Goal: Task Accomplishment & Management: Use online tool/utility

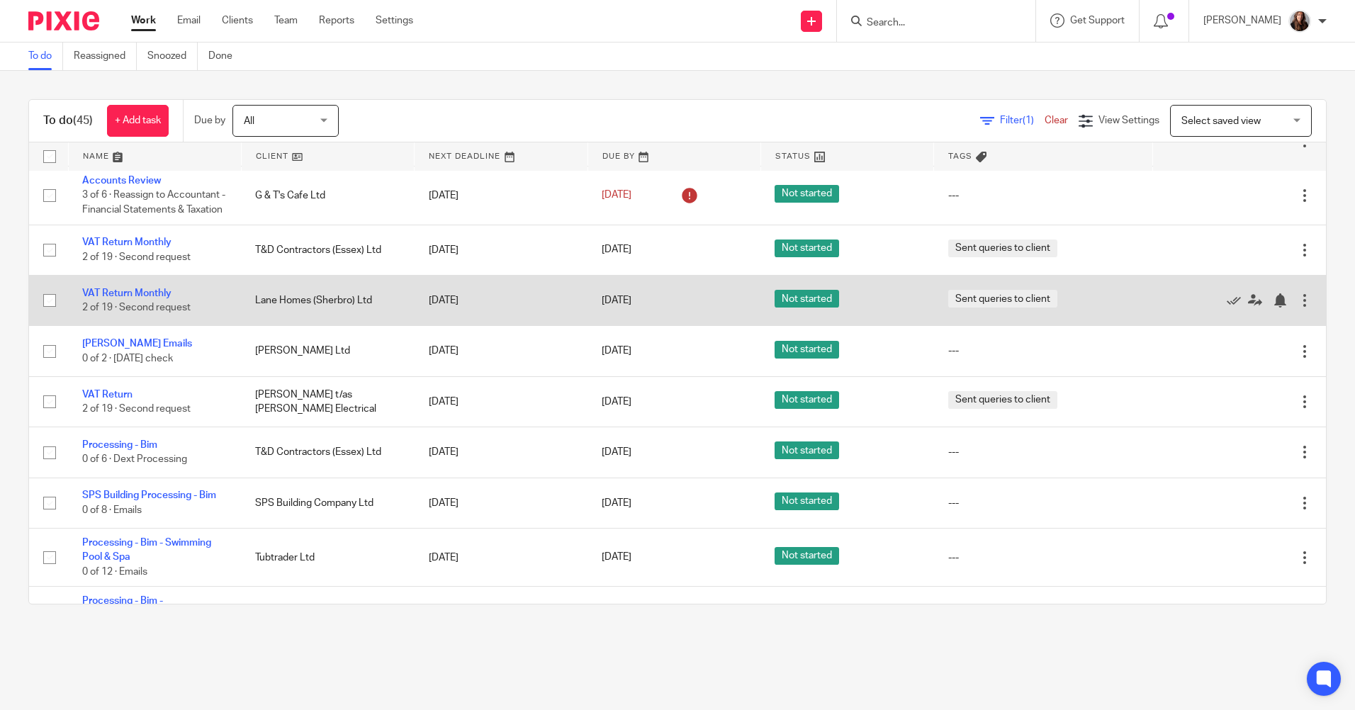
scroll to position [567, 0]
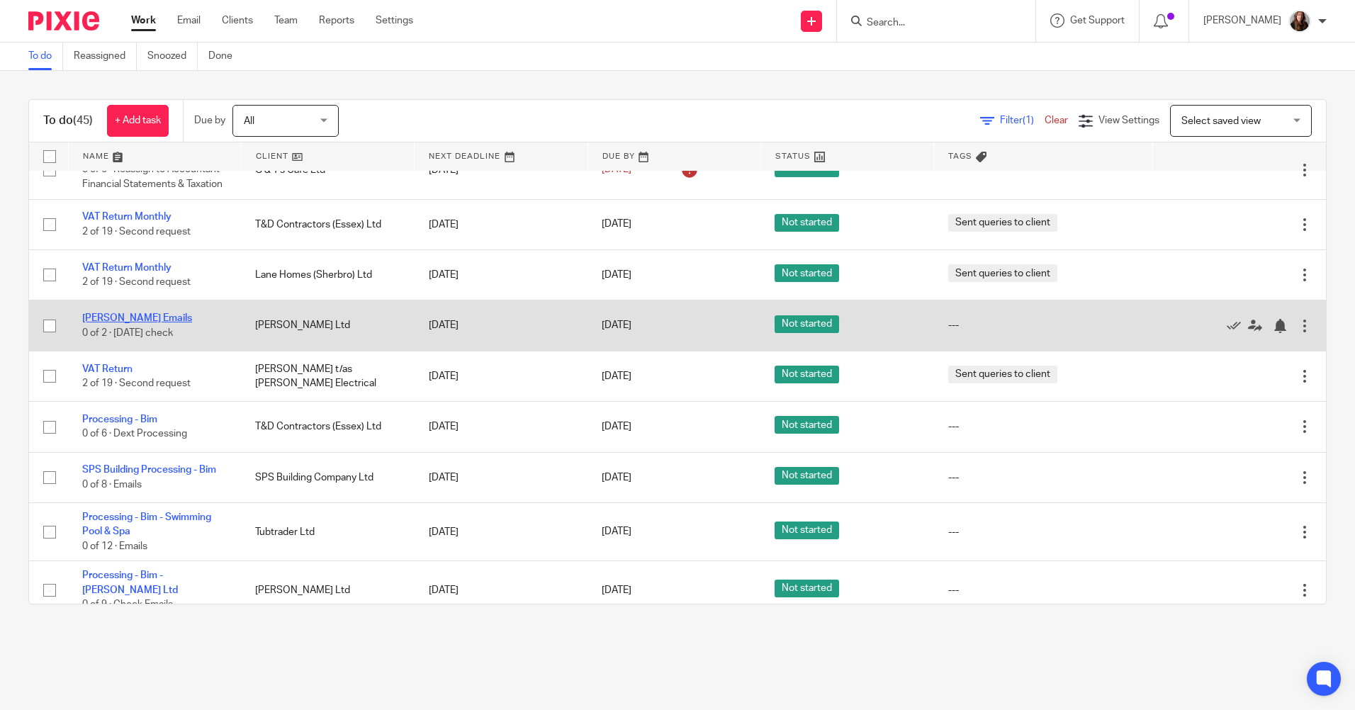
click at [160, 315] on link "[PERSON_NAME] Emails" at bounding box center [137, 318] width 110 height 10
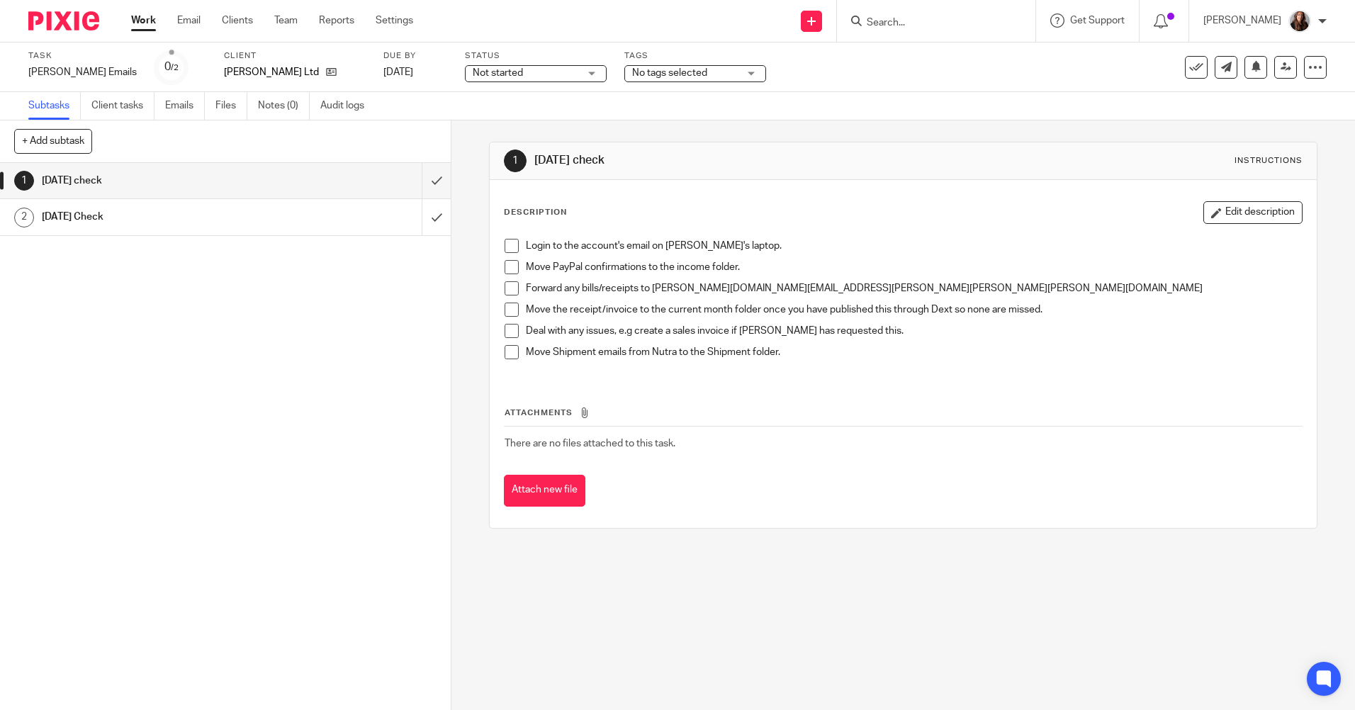
click at [505, 245] on span at bounding box center [512, 246] width 14 height 14
click at [510, 264] on span at bounding box center [512, 267] width 14 height 14
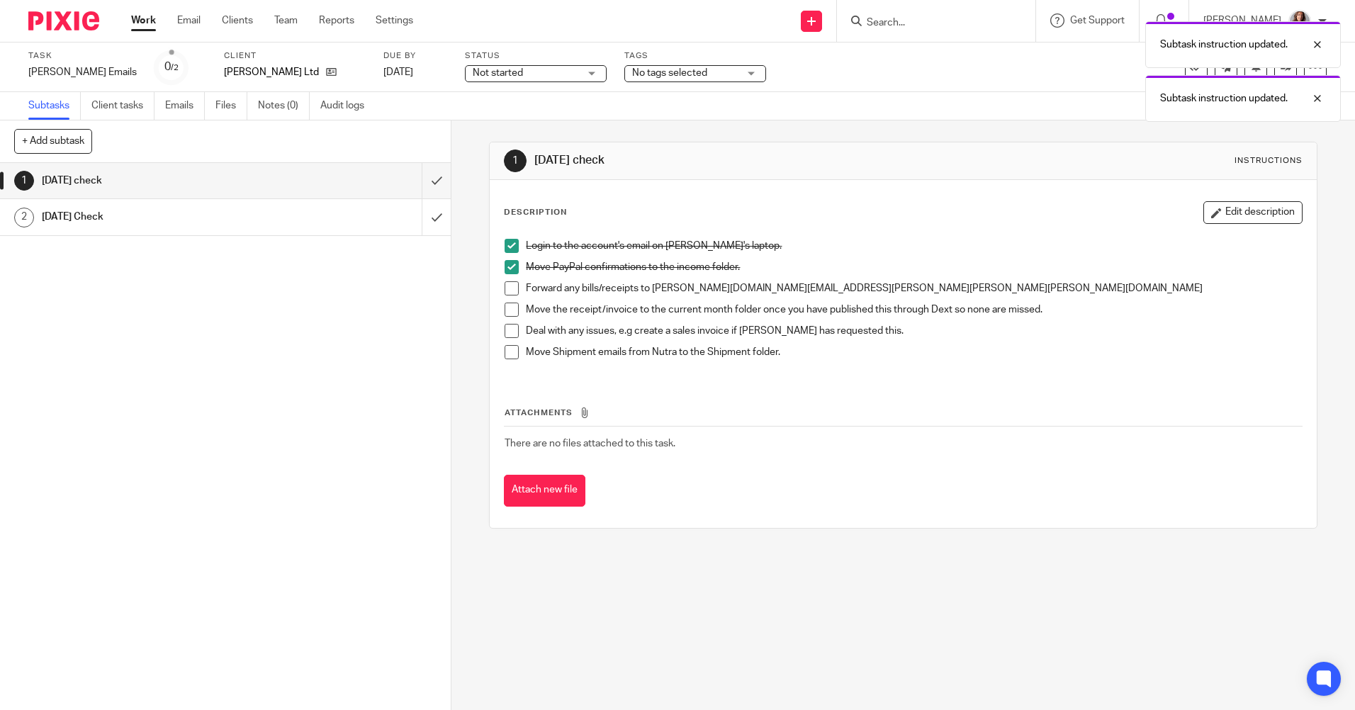
click at [509, 290] on span at bounding box center [512, 288] width 14 height 14
click at [507, 310] on span at bounding box center [512, 310] width 14 height 14
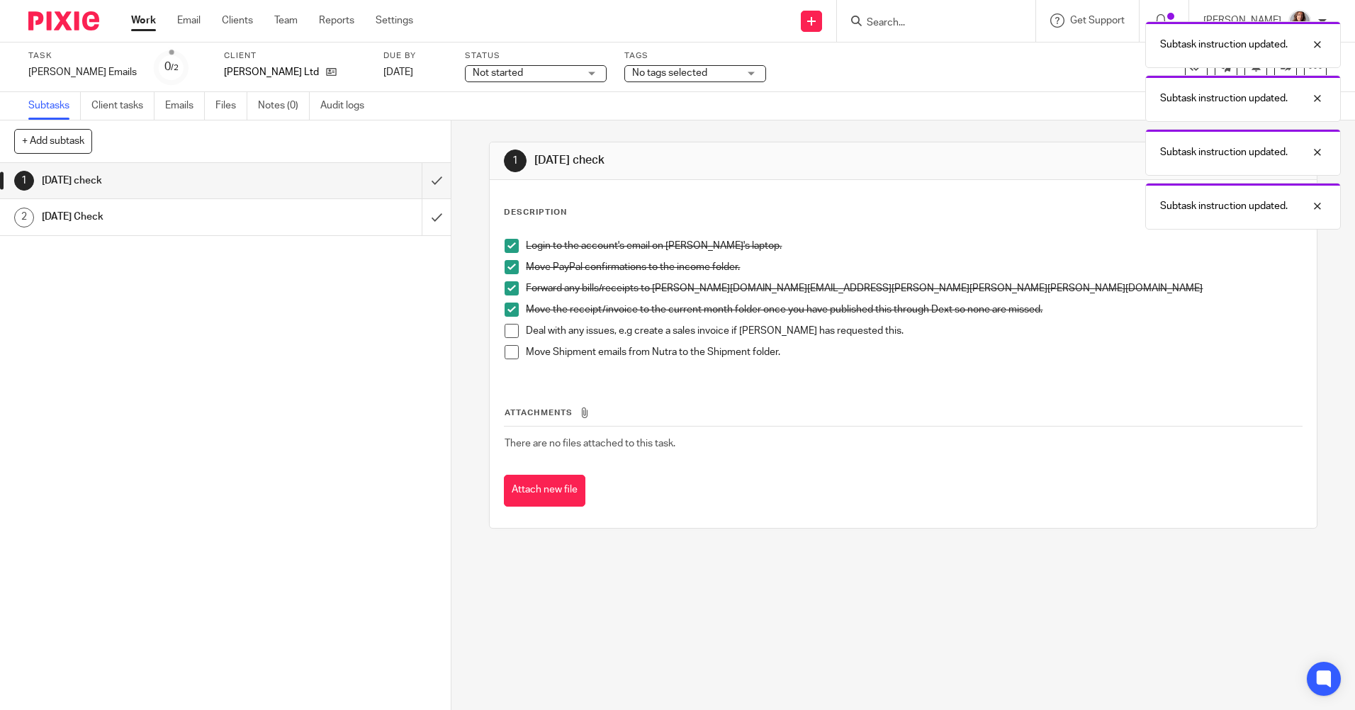
click at [510, 331] on span at bounding box center [512, 331] width 14 height 14
click at [498, 349] on div "Login to the account's email on Bim's laptop. Move PayPal confirmations to the …" at bounding box center [903, 304] width 811 height 145
click at [506, 353] on span at bounding box center [512, 352] width 14 height 14
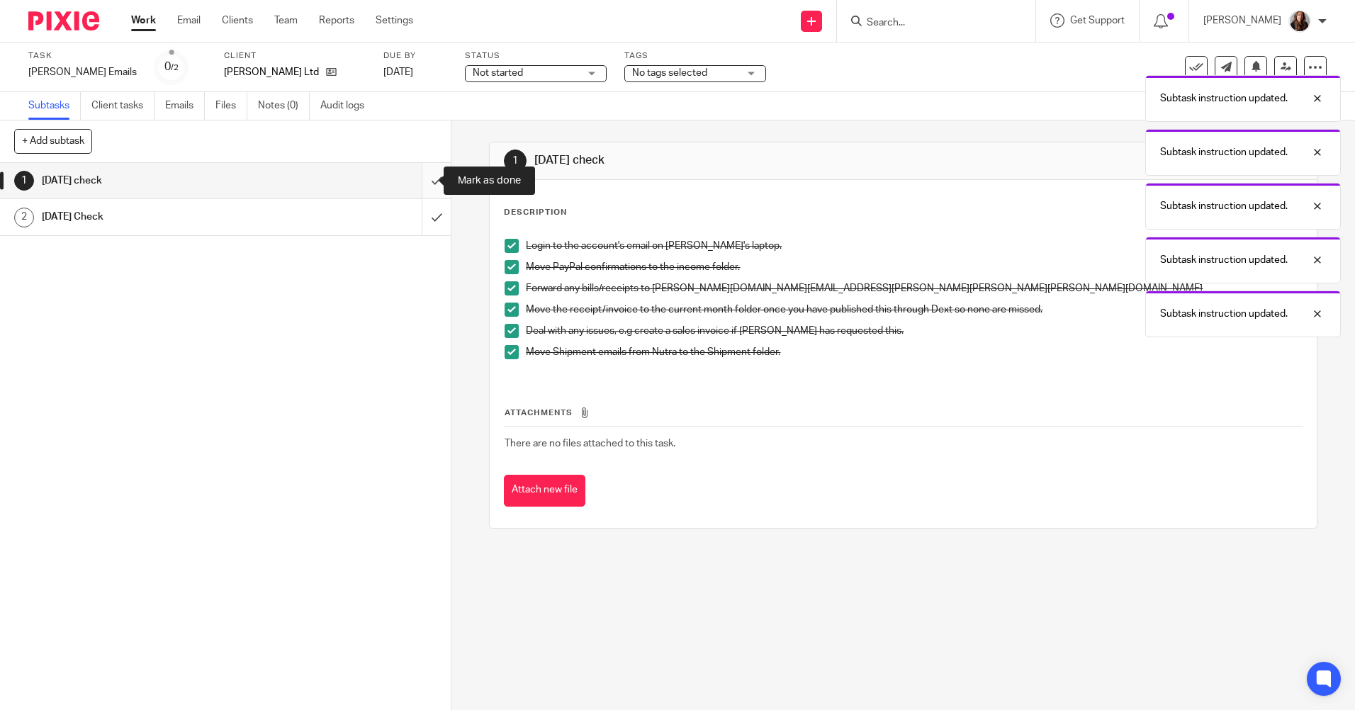
click at [421, 178] on input "submit" at bounding box center [225, 180] width 451 height 35
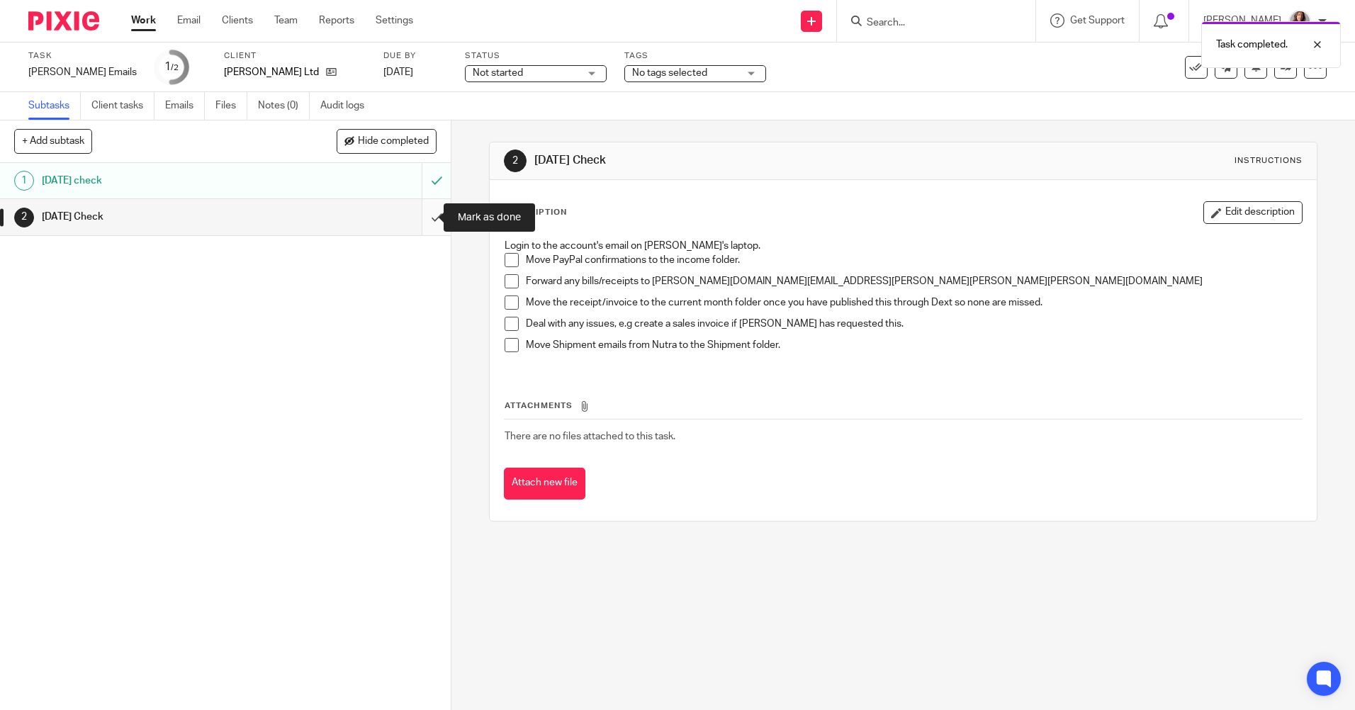
click at [423, 214] on input "submit" at bounding box center [225, 216] width 451 height 35
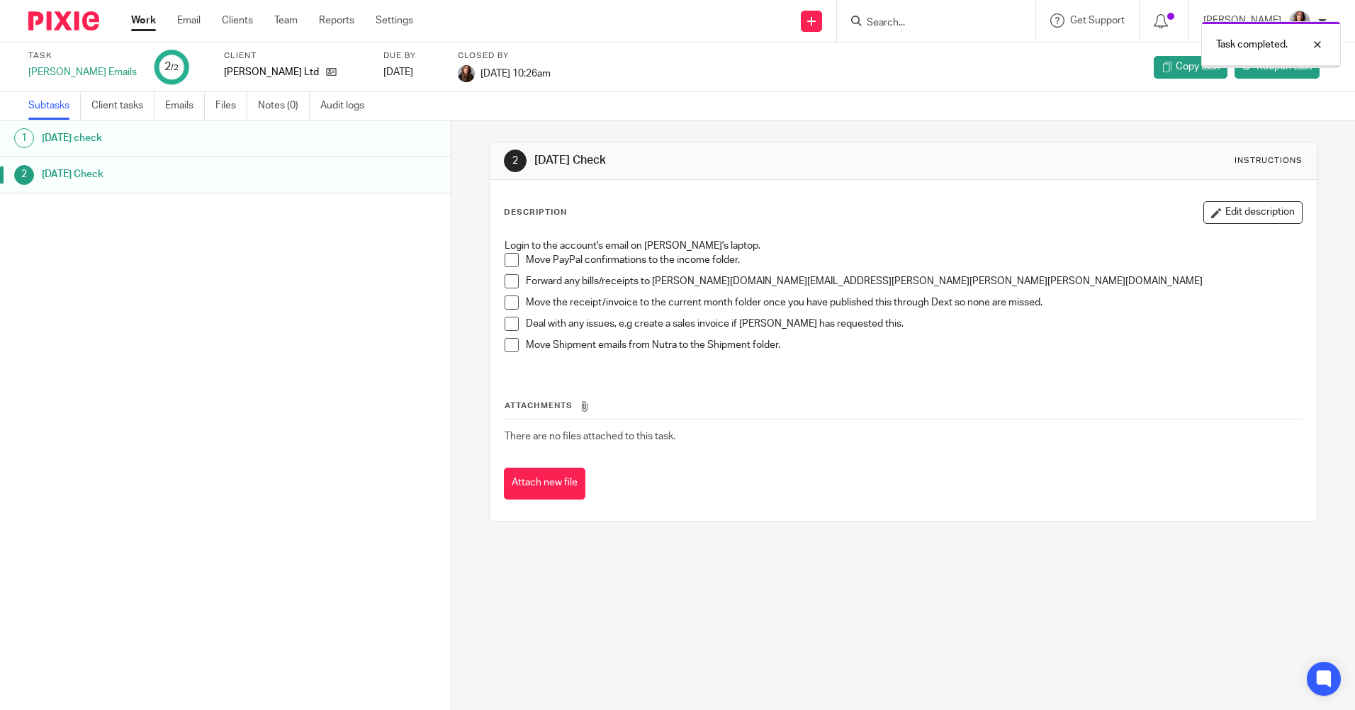
click at [140, 21] on link "Work" at bounding box center [143, 20] width 25 height 14
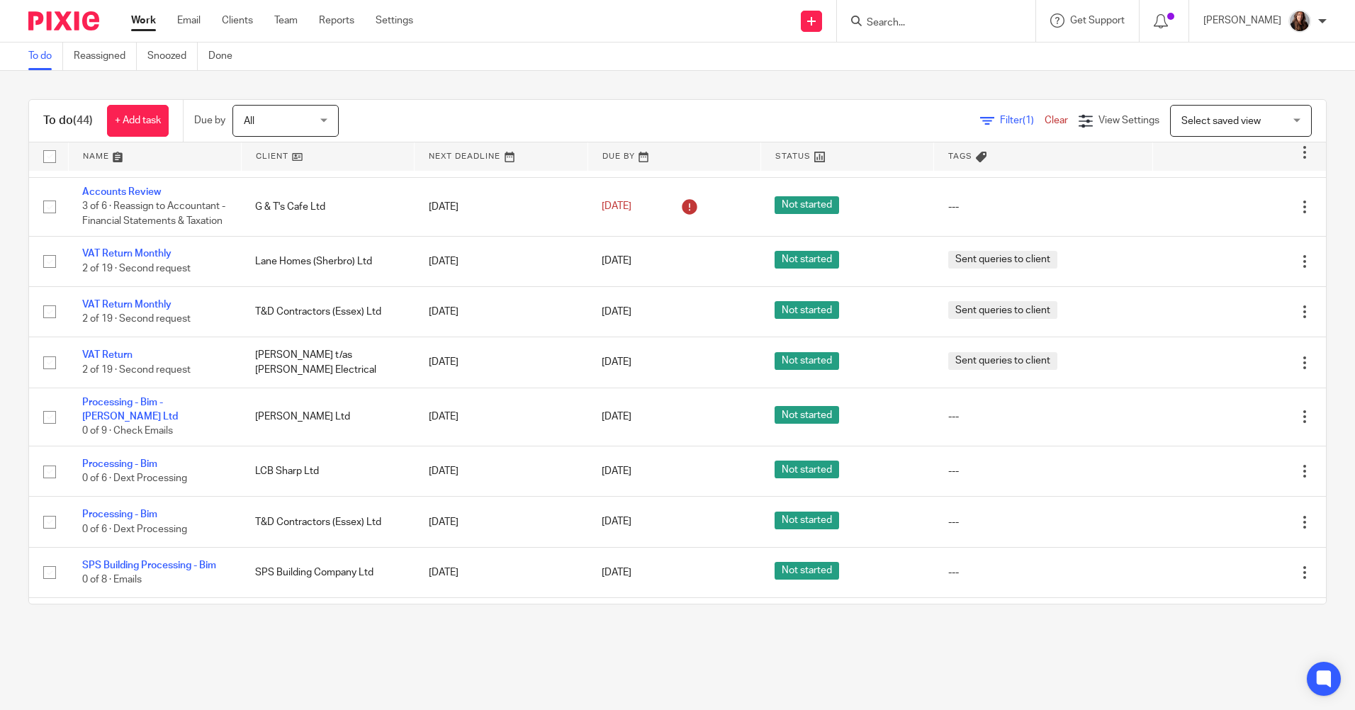
scroll to position [567, 0]
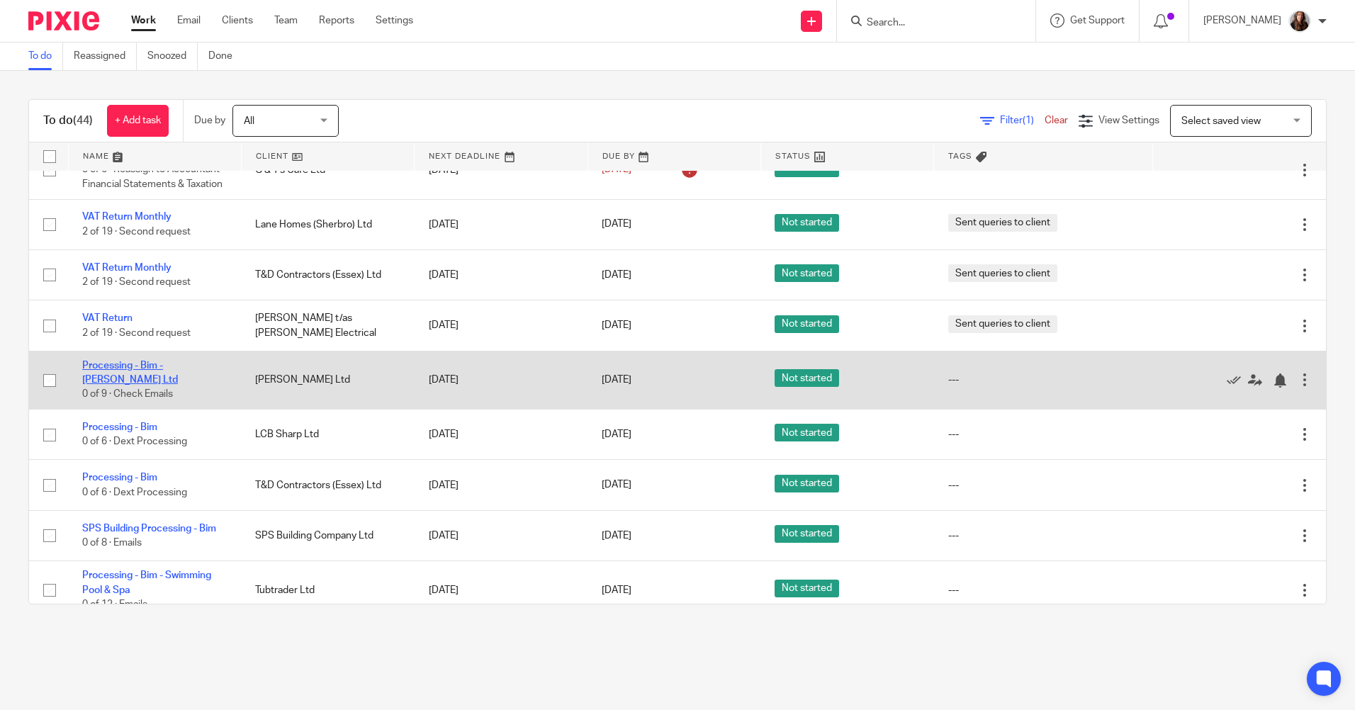
click at [125, 362] on link "Processing - Bim - [PERSON_NAME] Ltd" at bounding box center [130, 373] width 96 height 24
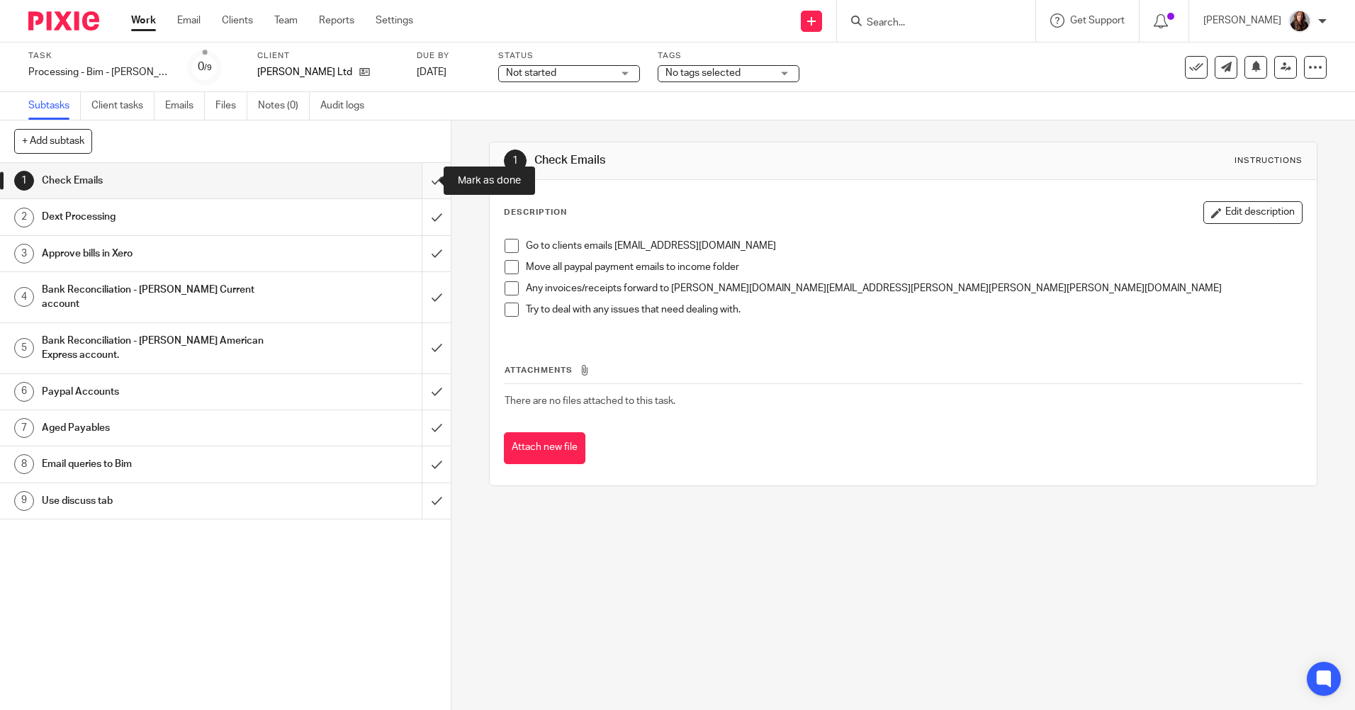
click at [417, 181] on input "submit" at bounding box center [225, 180] width 451 height 35
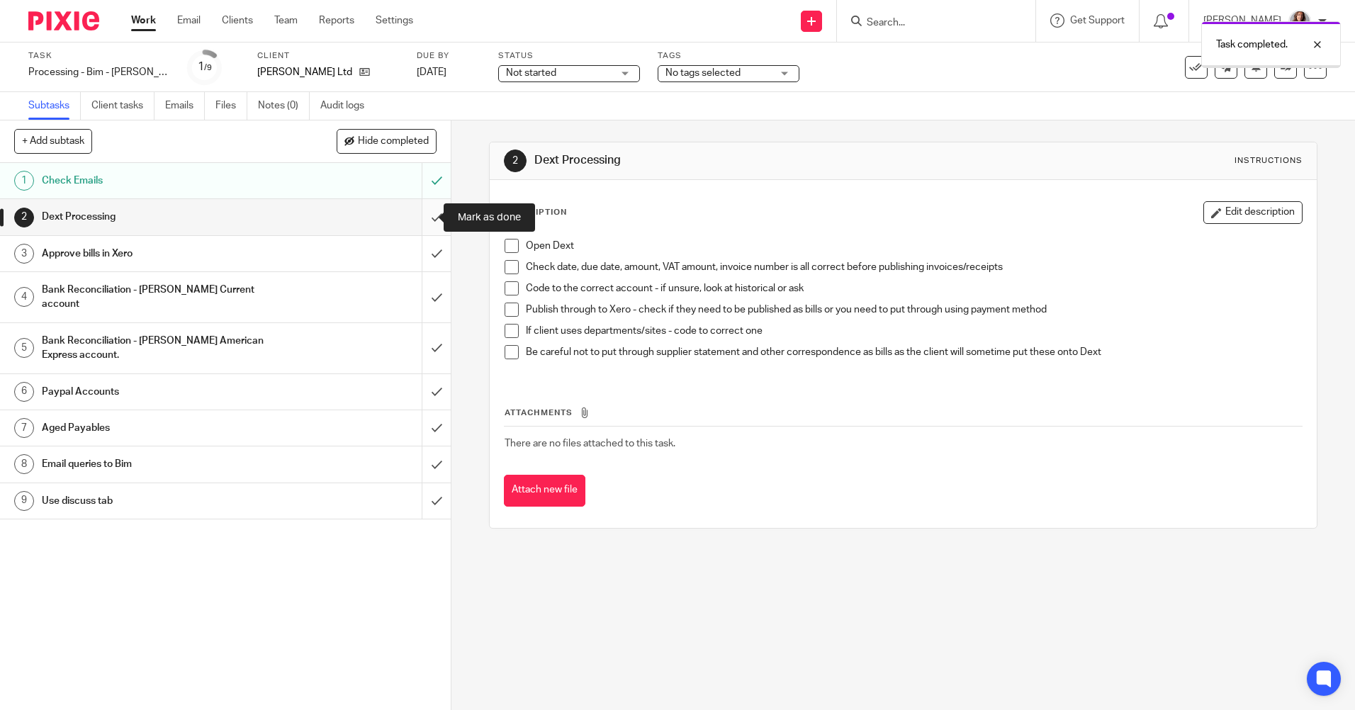
click at [428, 220] on input "submit" at bounding box center [225, 216] width 451 height 35
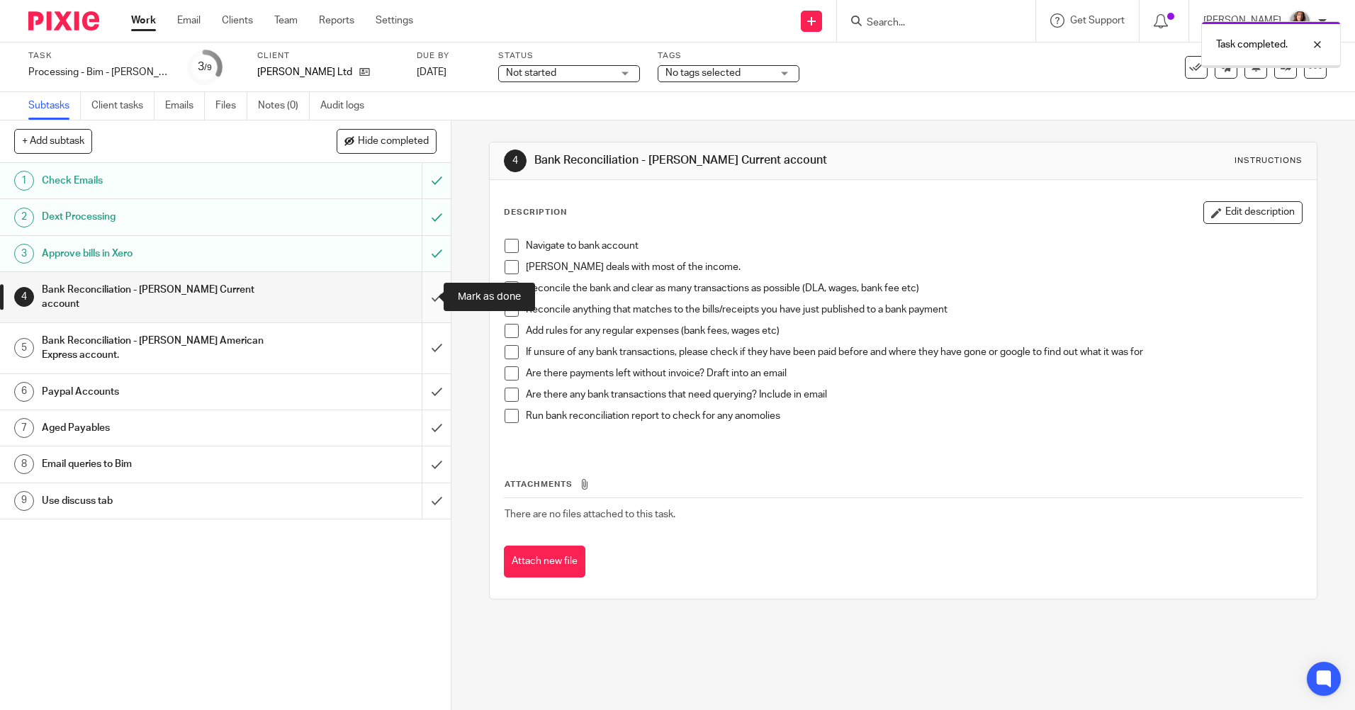
click at [420, 309] on input "submit" at bounding box center [225, 297] width 451 height 50
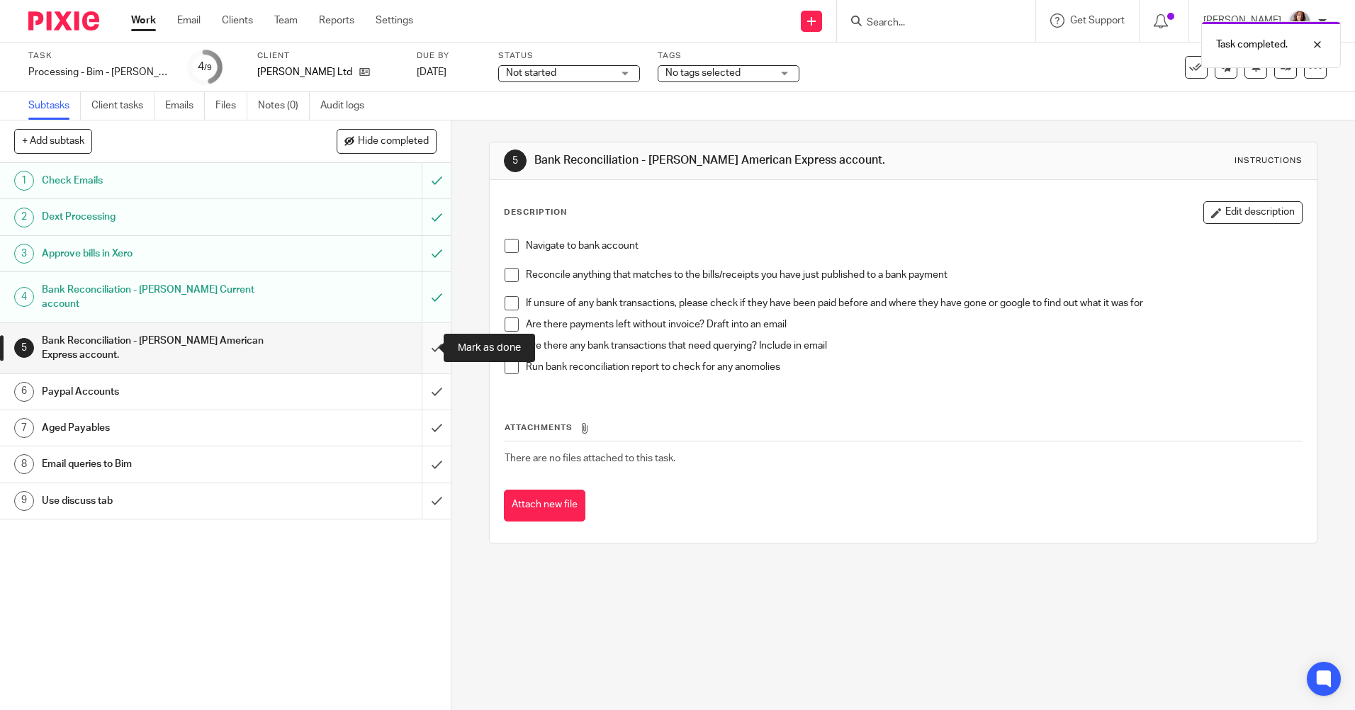
click at [422, 352] on input "submit" at bounding box center [225, 348] width 451 height 50
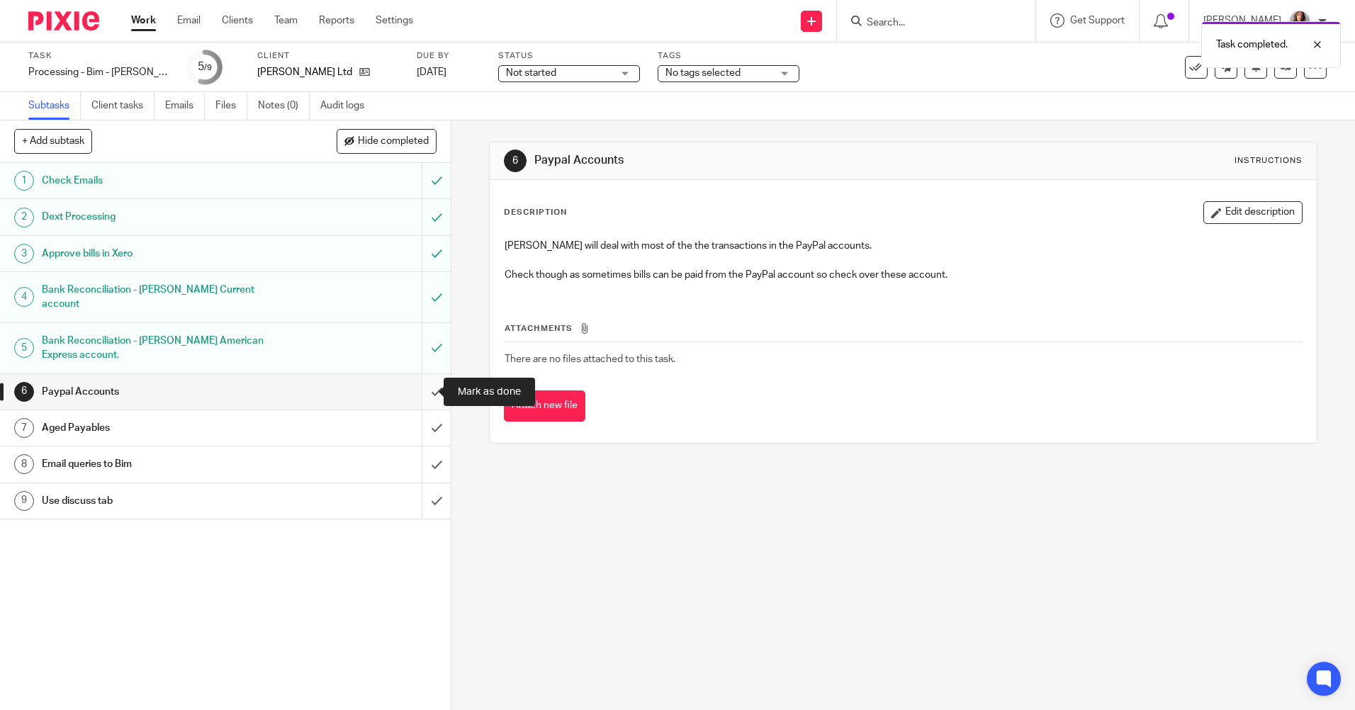
click at [417, 390] on input "submit" at bounding box center [225, 391] width 451 height 35
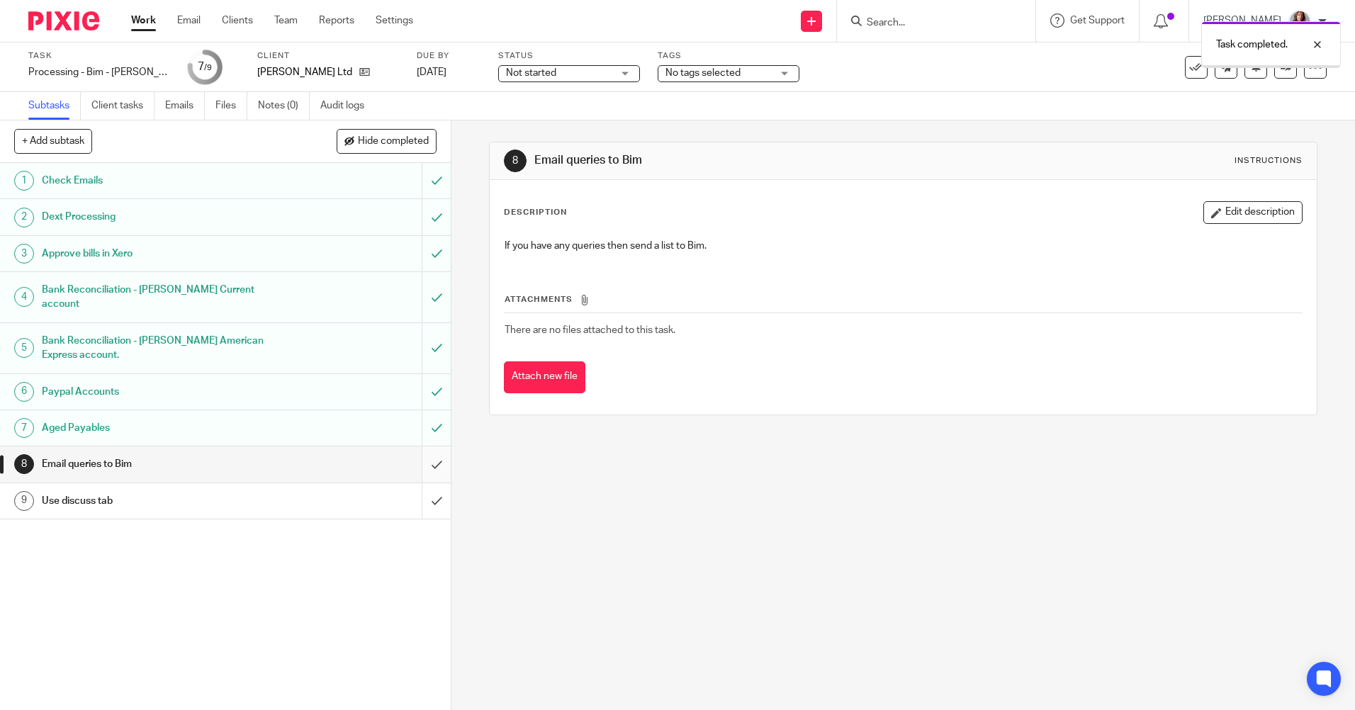
click at [415, 464] on input "submit" at bounding box center [225, 463] width 451 height 35
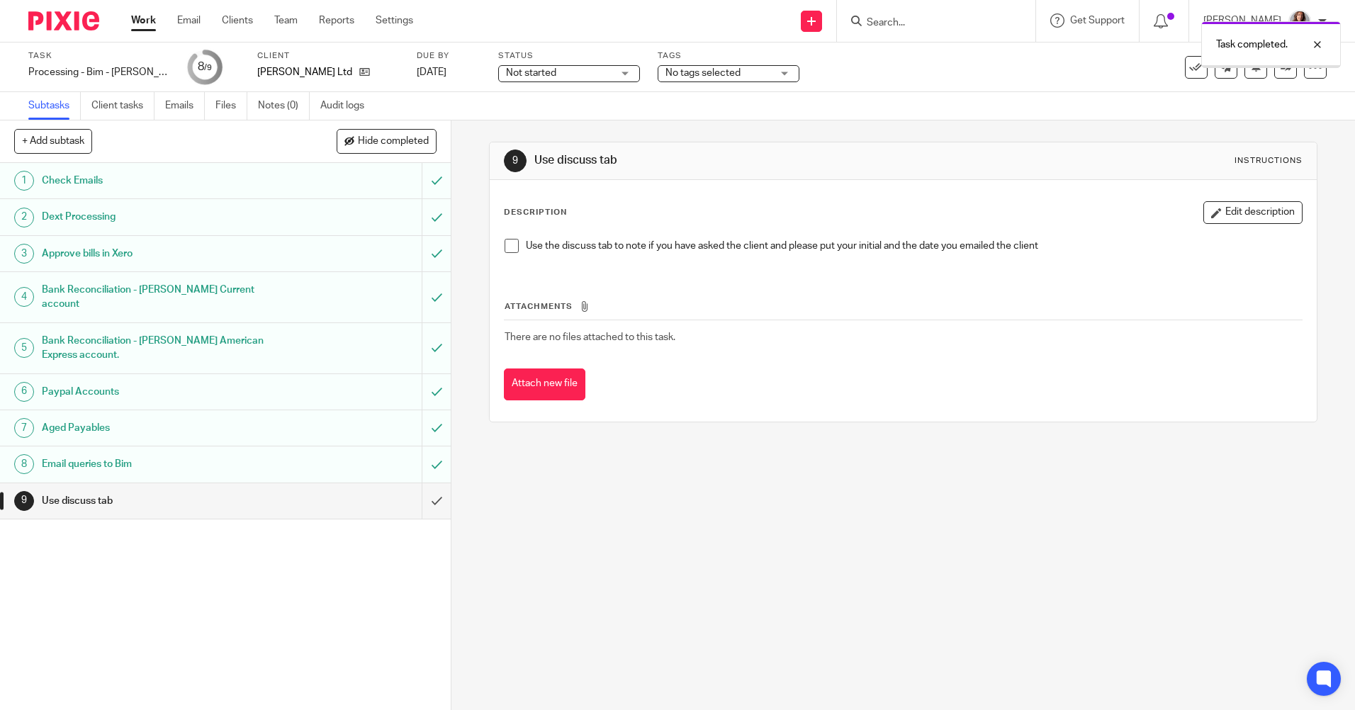
click at [425, 502] on input "submit" at bounding box center [225, 500] width 451 height 35
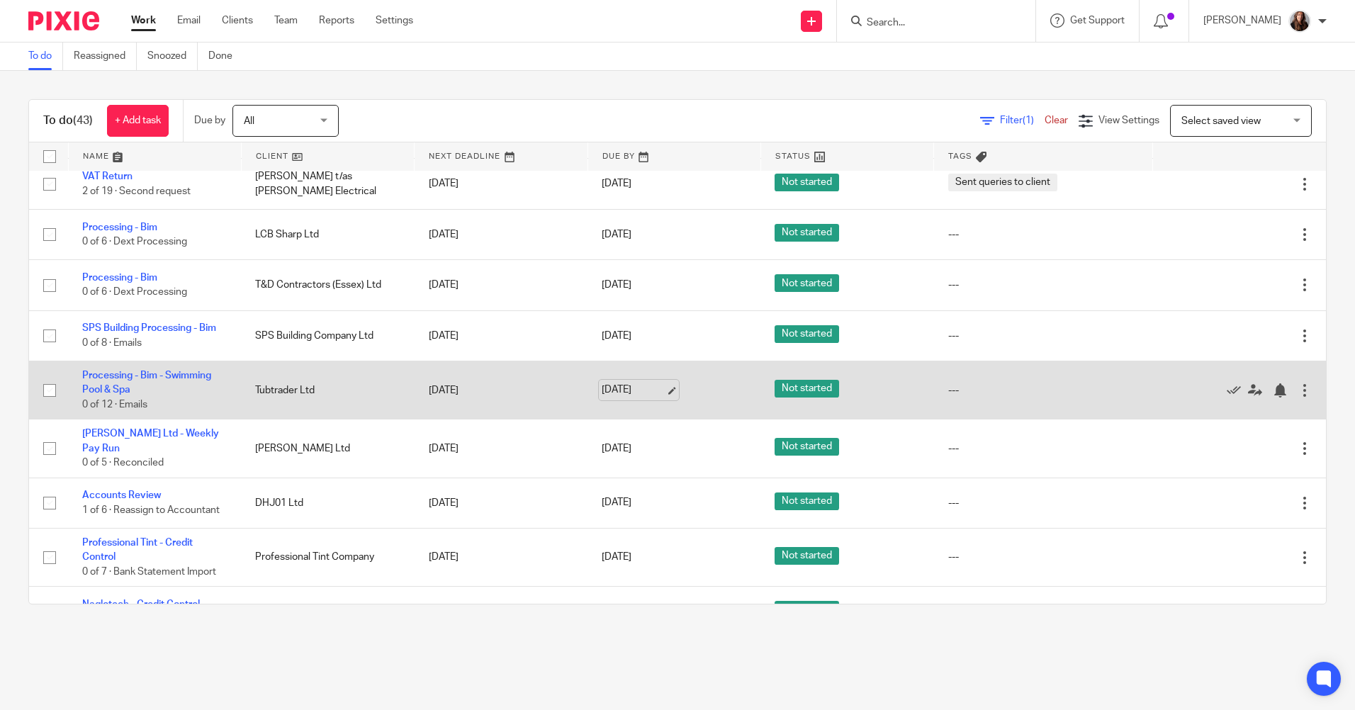
scroll to position [780, 0]
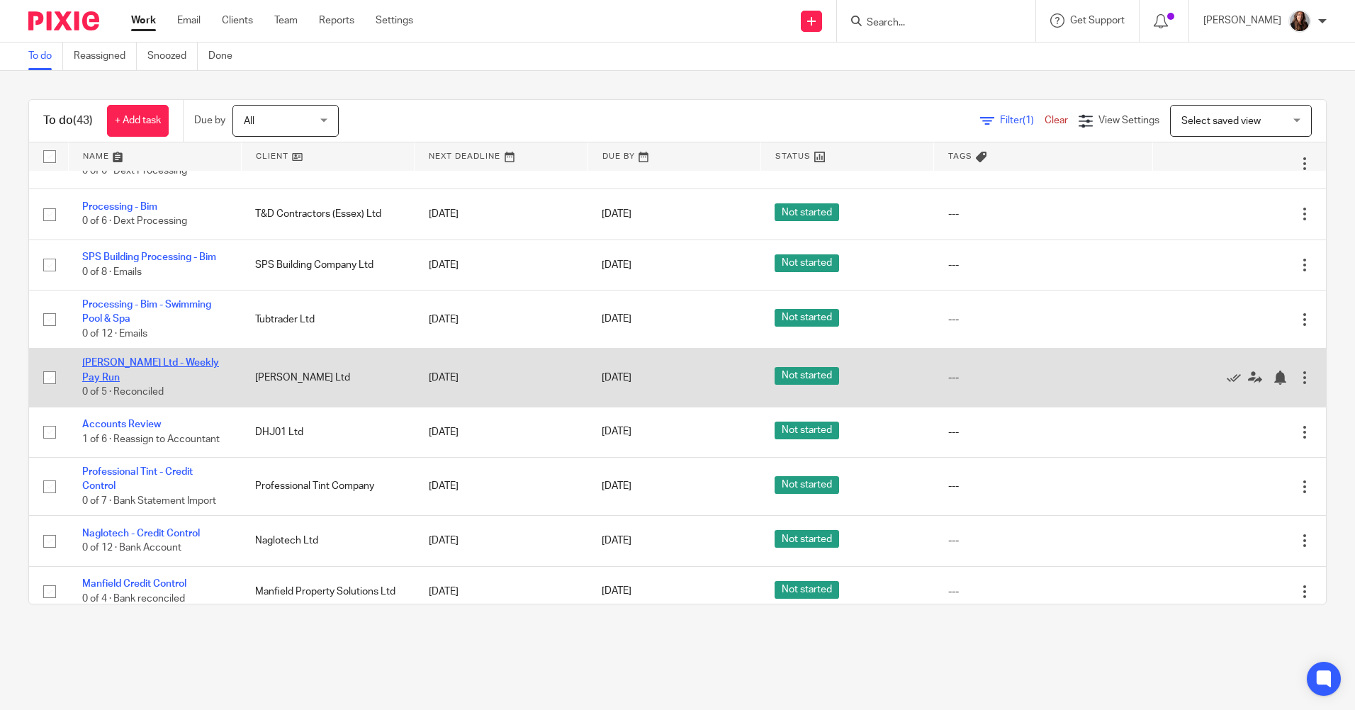
click at [193, 360] on link "[PERSON_NAME] Ltd - Weekly Pay Run" at bounding box center [150, 370] width 137 height 24
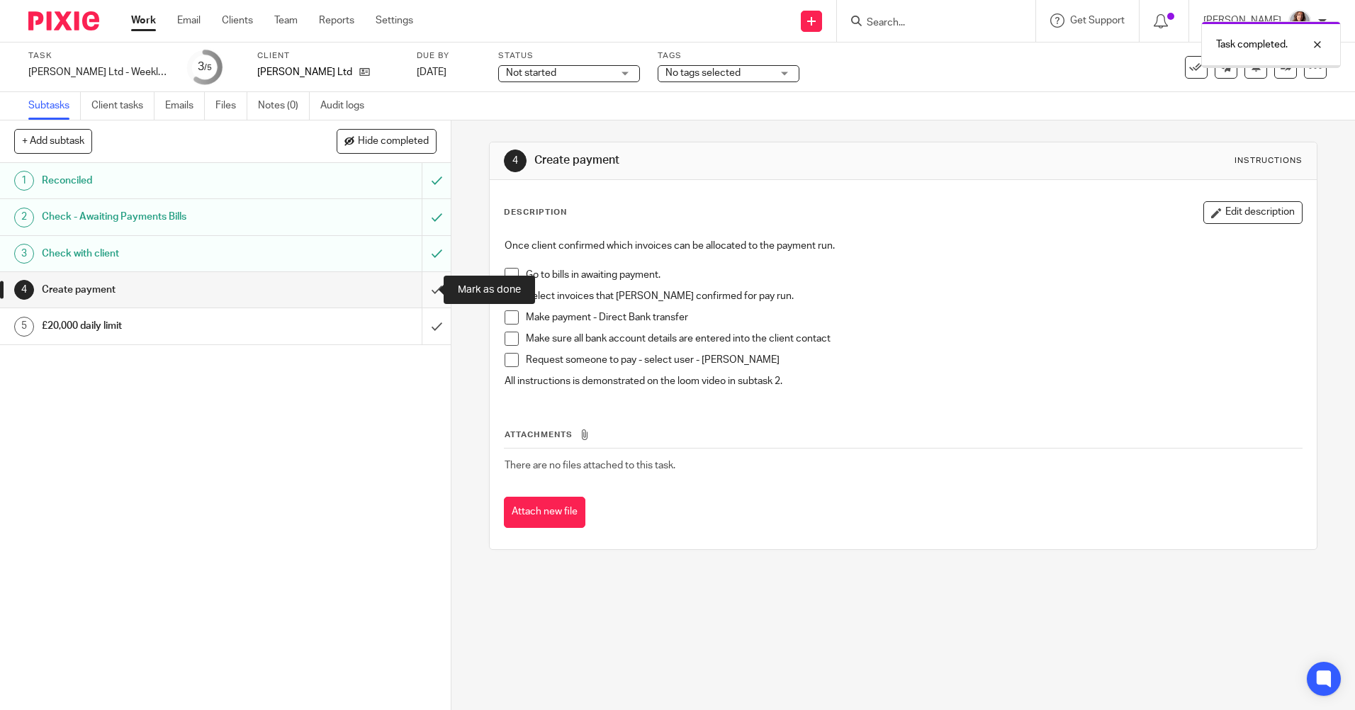
click at [424, 295] on input "submit" at bounding box center [225, 289] width 451 height 35
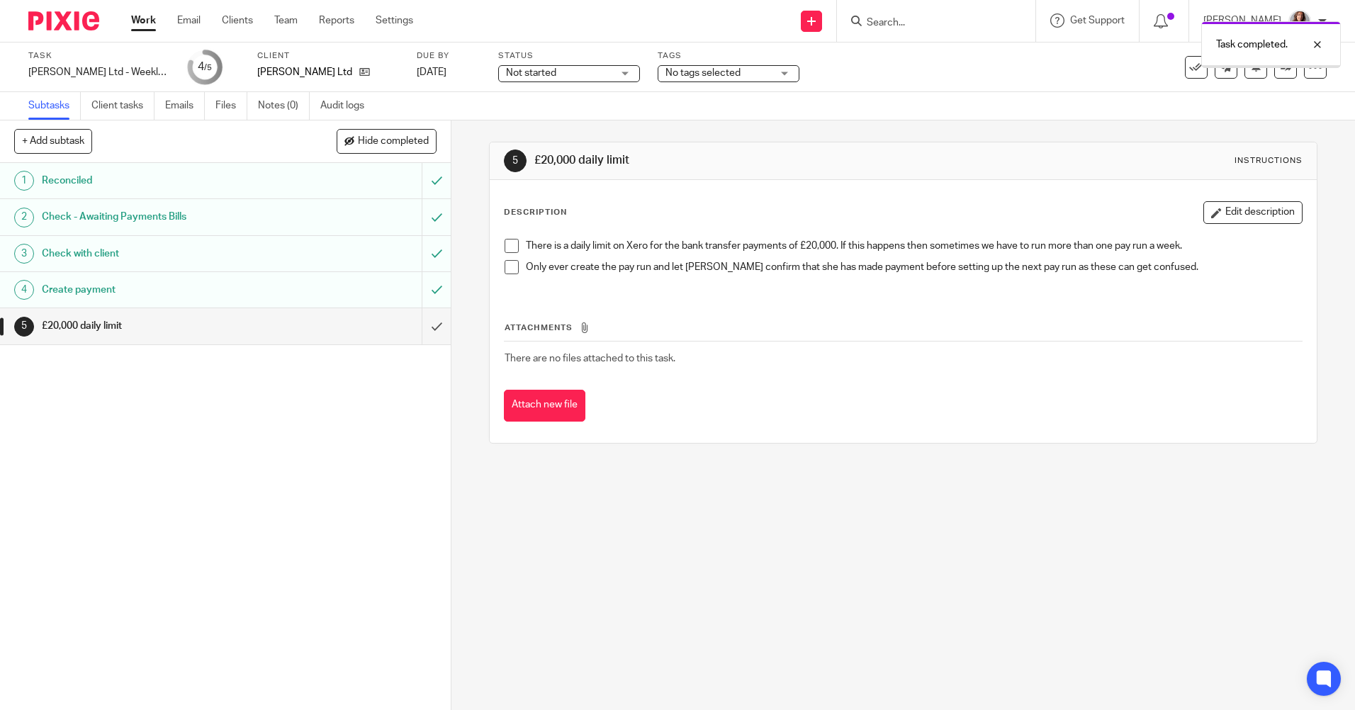
click at [420, 321] on input "submit" at bounding box center [225, 325] width 451 height 35
